Goal: Navigation & Orientation: Find specific page/section

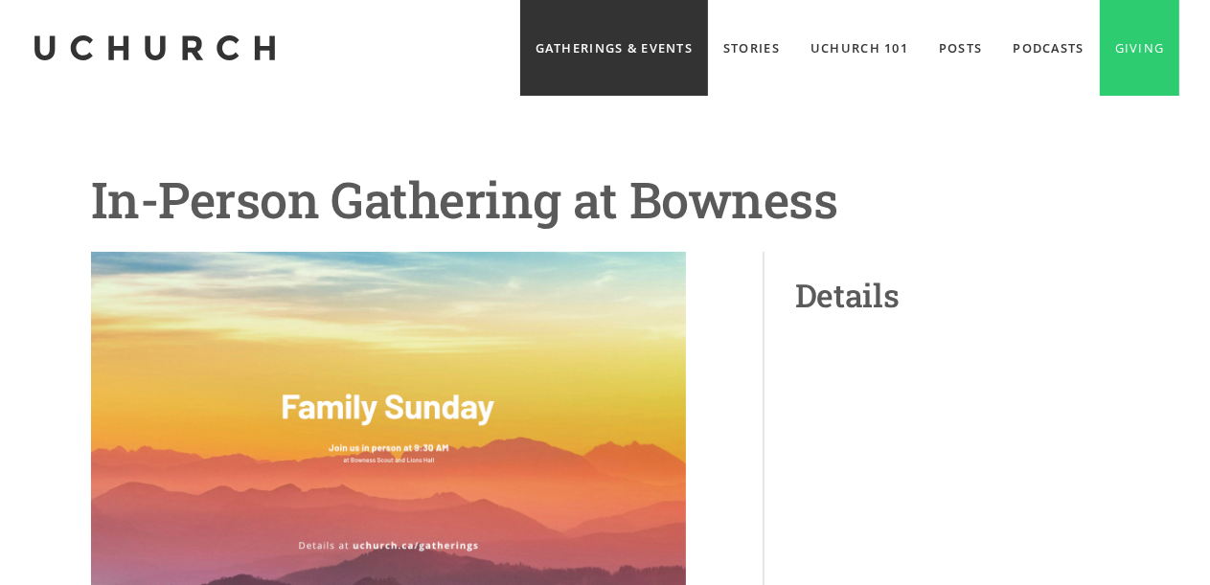
click at [650, 44] on link "Gatherings & Events" at bounding box center [614, 48] width 188 height 96
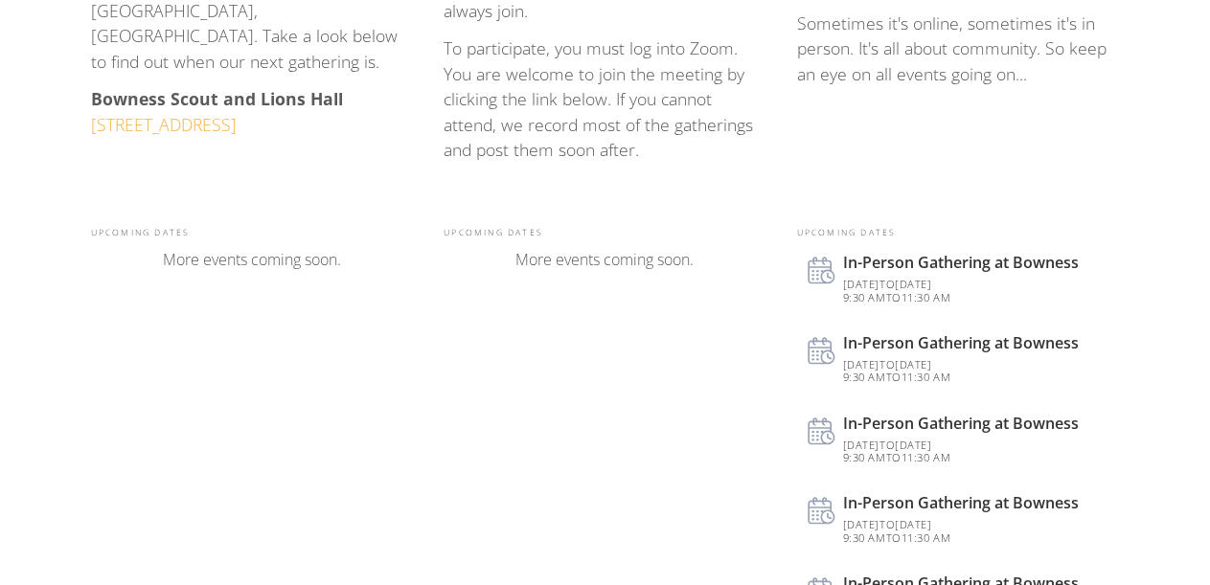
scroll to position [696, 0]
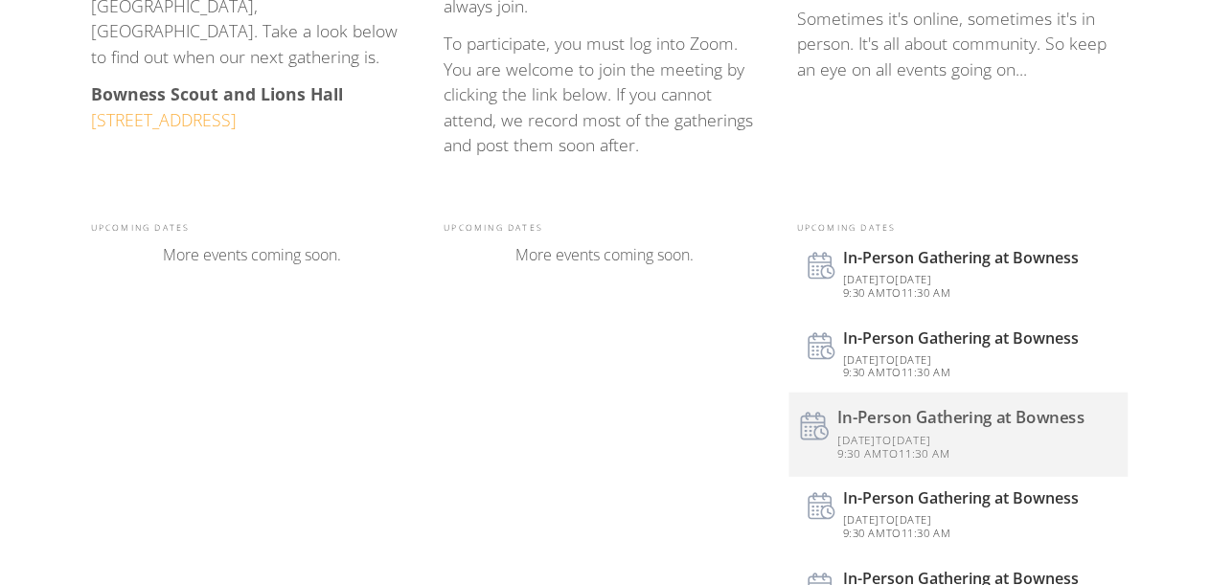
click at [1019, 416] on div "In-Person Gathering at Bowness" at bounding box center [976, 418] width 278 height 19
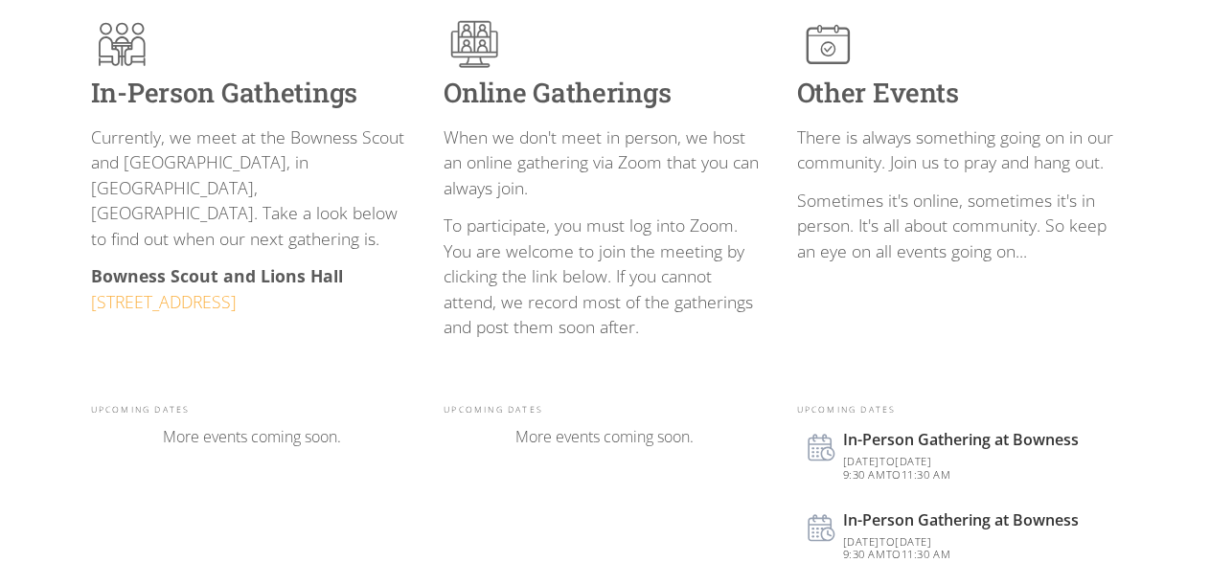
scroll to position [0, 0]
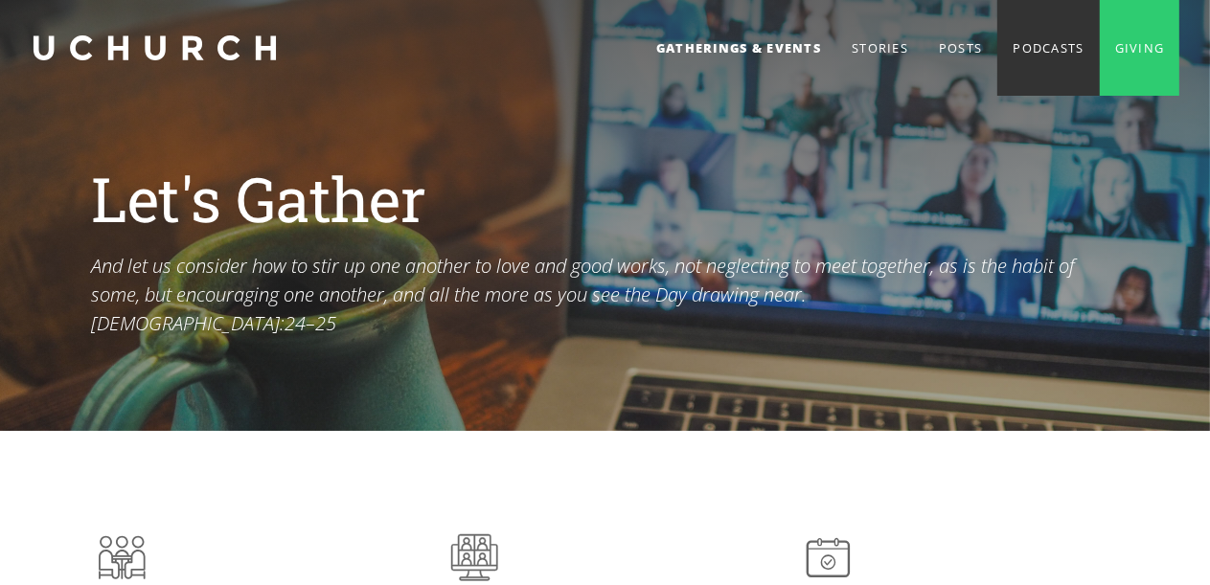
click at [1035, 43] on link "Podcasts" at bounding box center [1048, 48] width 102 height 96
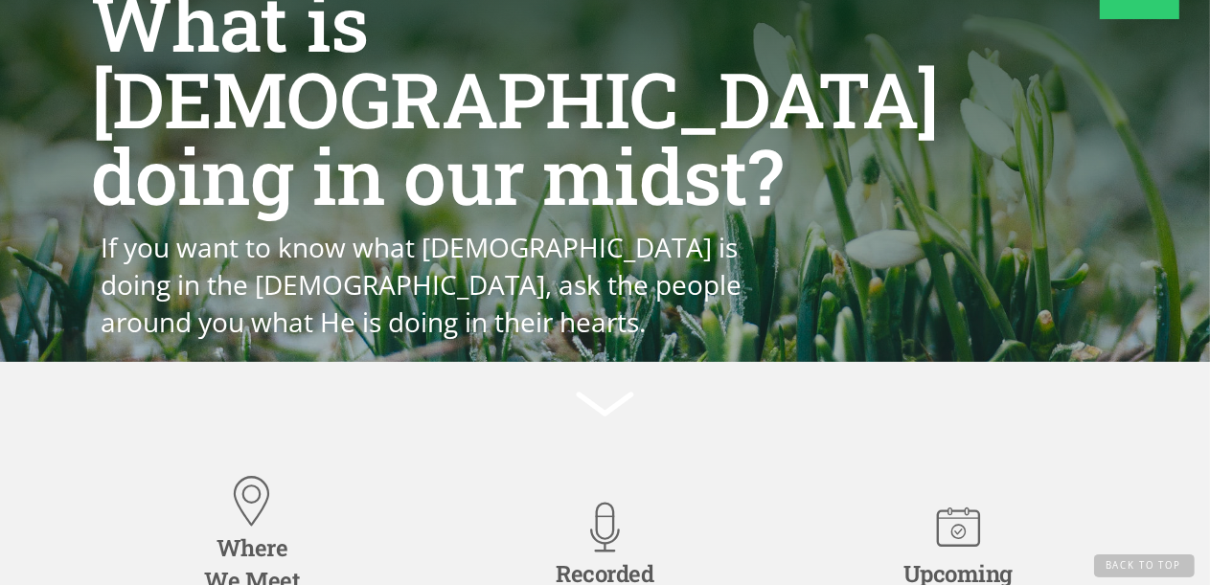
scroll to position [32, 0]
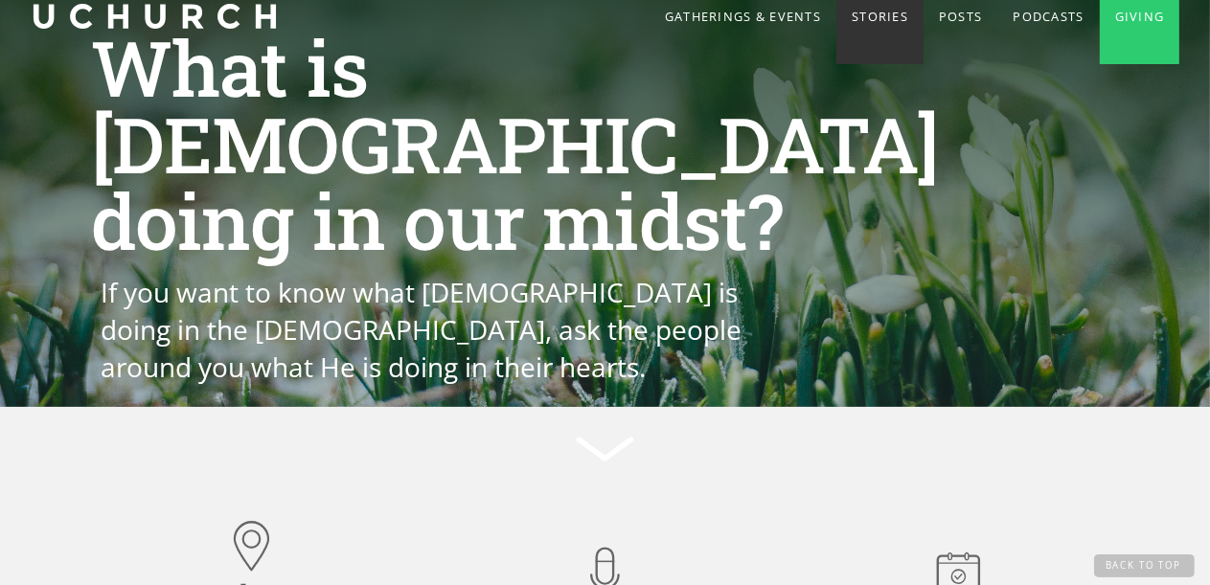
click at [862, 10] on link "Stories" at bounding box center [879, 16] width 87 height 96
